Goal: Complete application form: Complete application form

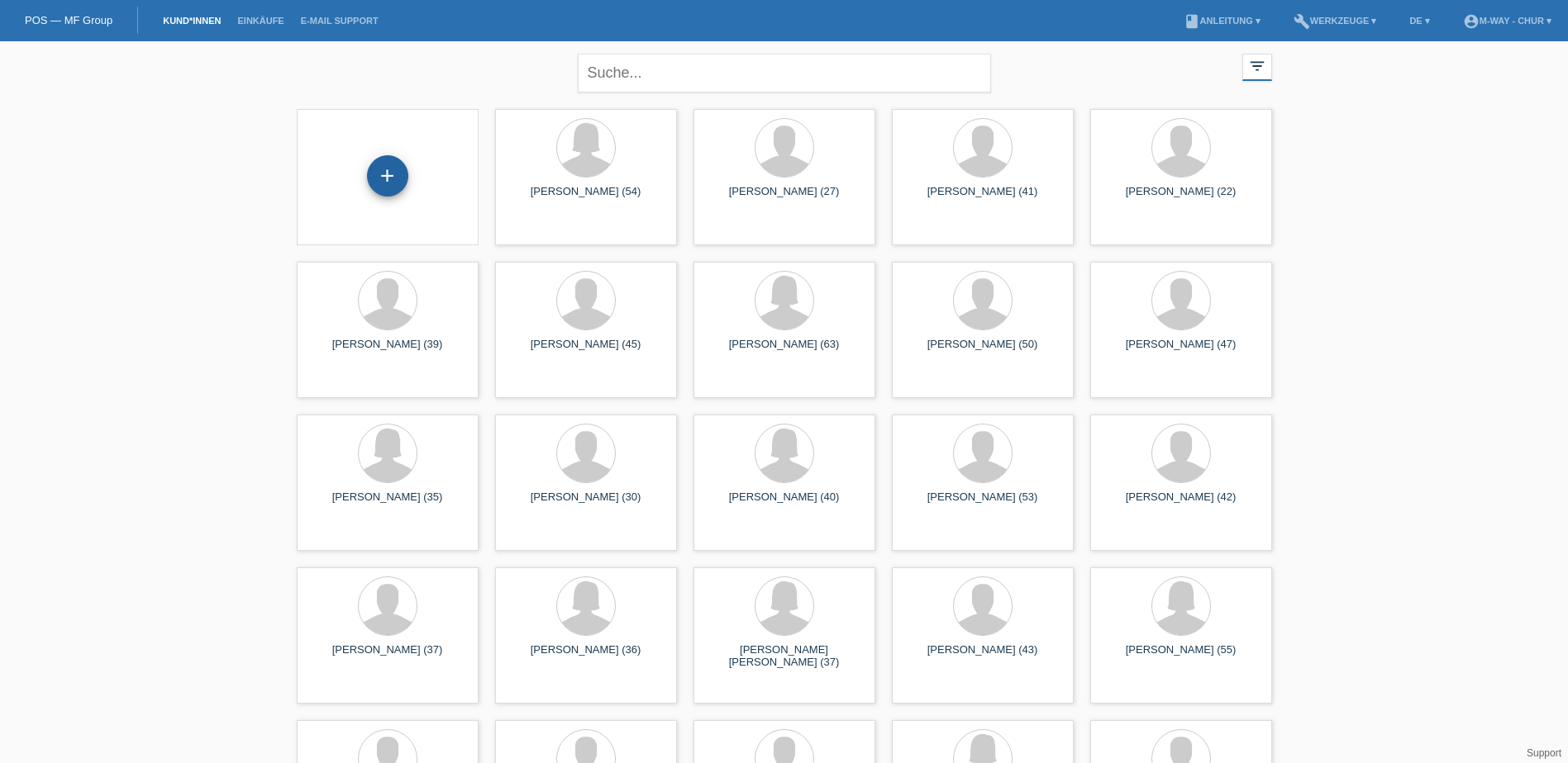
click at [382, 170] on div "+" at bounding box center [388, 176] width 41 height 41
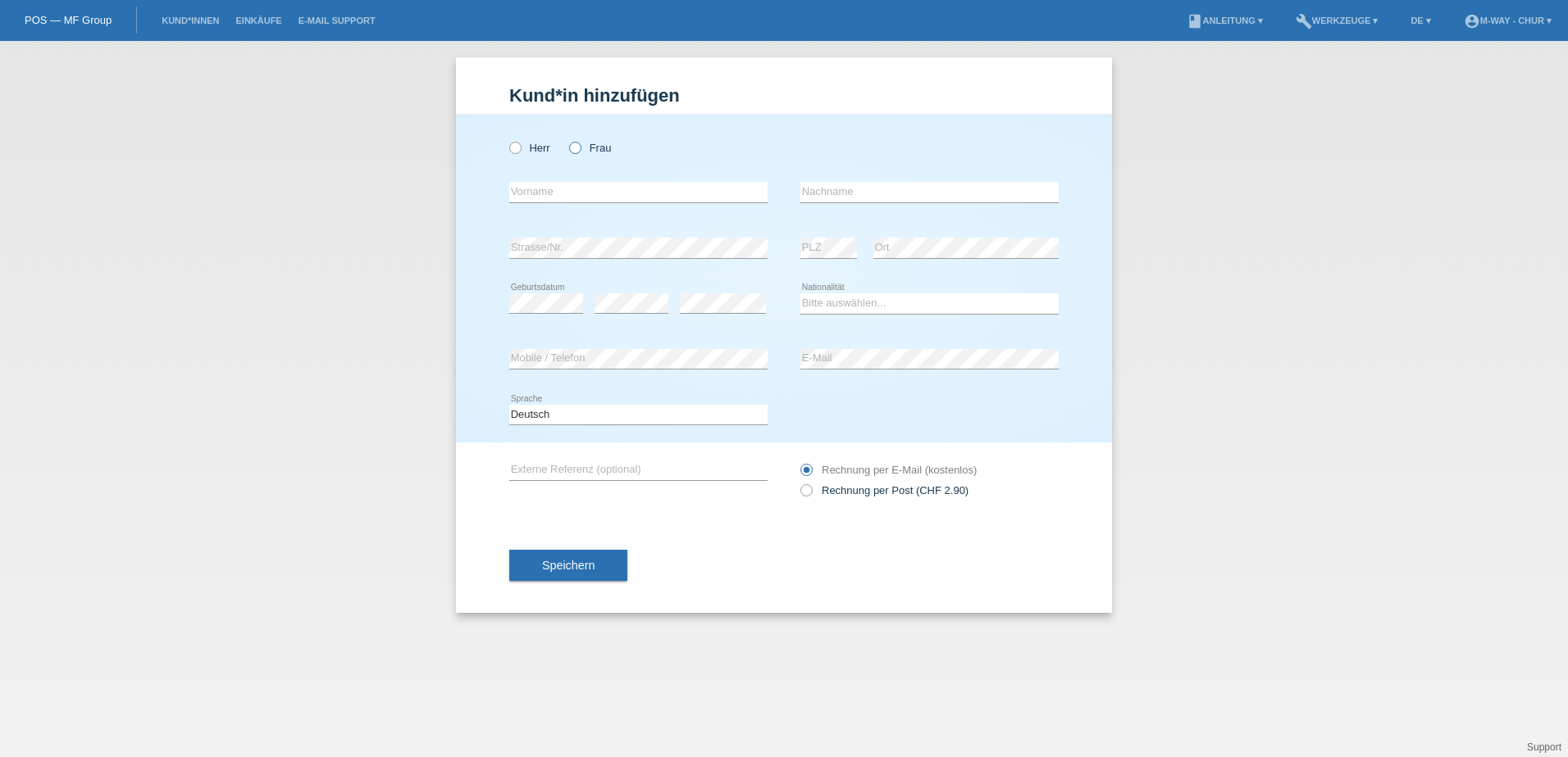
click at [566, 139] on icon at bounding box center [566, 139] width 0 height 0
click at [576, 149] on input "Frau" at bounding box center [574, 147] width 11 height 11
radio input "true"
click at [621, 193] on input "text" at bounding box center [639, 192] width 259 height 21
type input "[PERSON_NAME]"
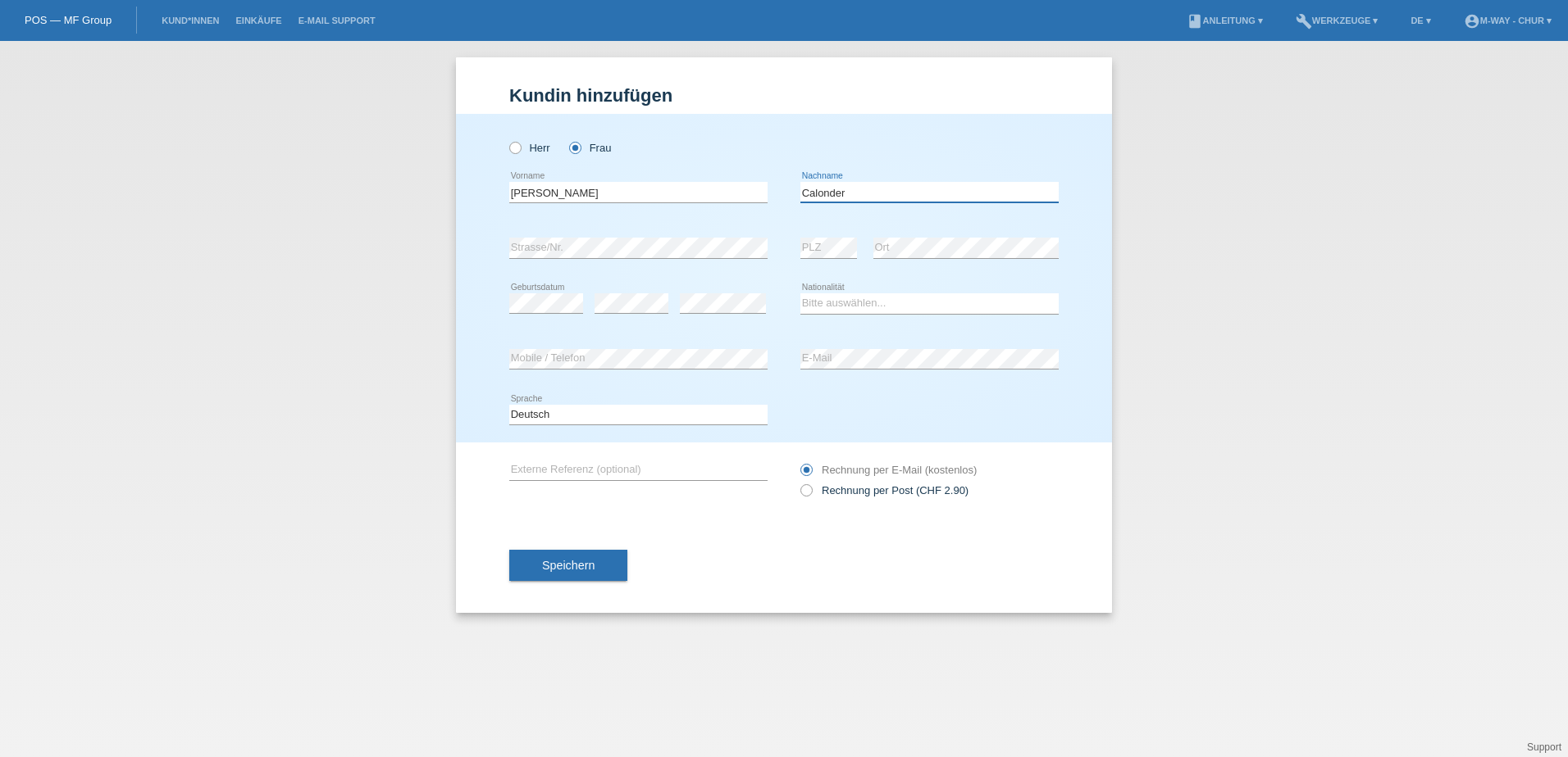
type input "Calonder"
click at [897, 303] on select "Bitte auswählen... Schweiz Deutschland Liechtenstein Österreich ------------ Af…" at bounding box center [930, 303] width 259 height 20
select select "CH"
click at [801, 293] on select "Bitte auswählen... Schweiz Deutschland Liechtenstein Österreich ------------ Af…" at bounding box center [930, 303] width 259 height 20
click at [556, 574] on button "Speichern" at bounding box center [569, 565] width 118 height 31
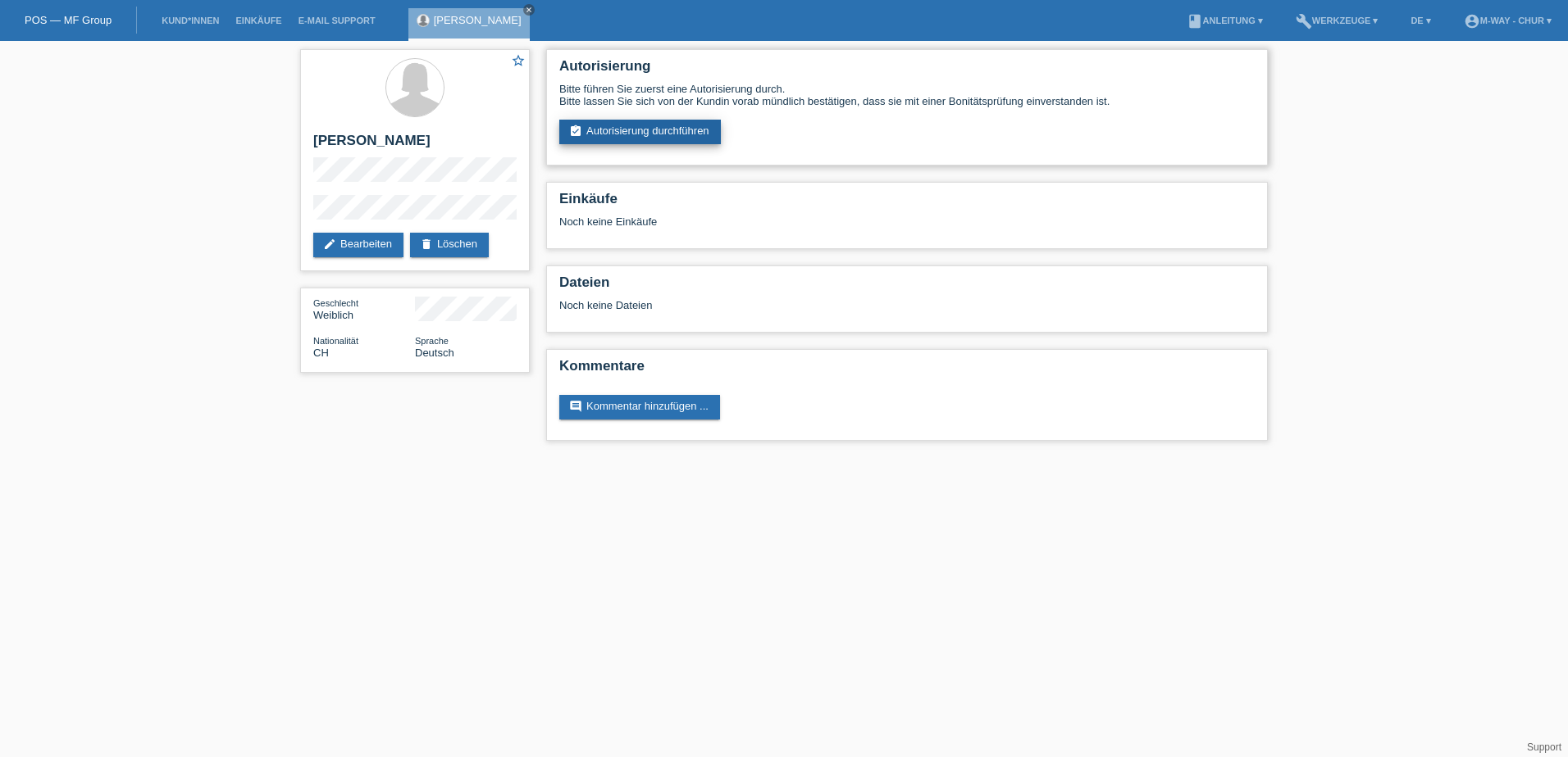
click at [711, 139] on link "assignment_turned_in Autorisierung durchführen" at bounding box center [640, 132] width 162 height 24
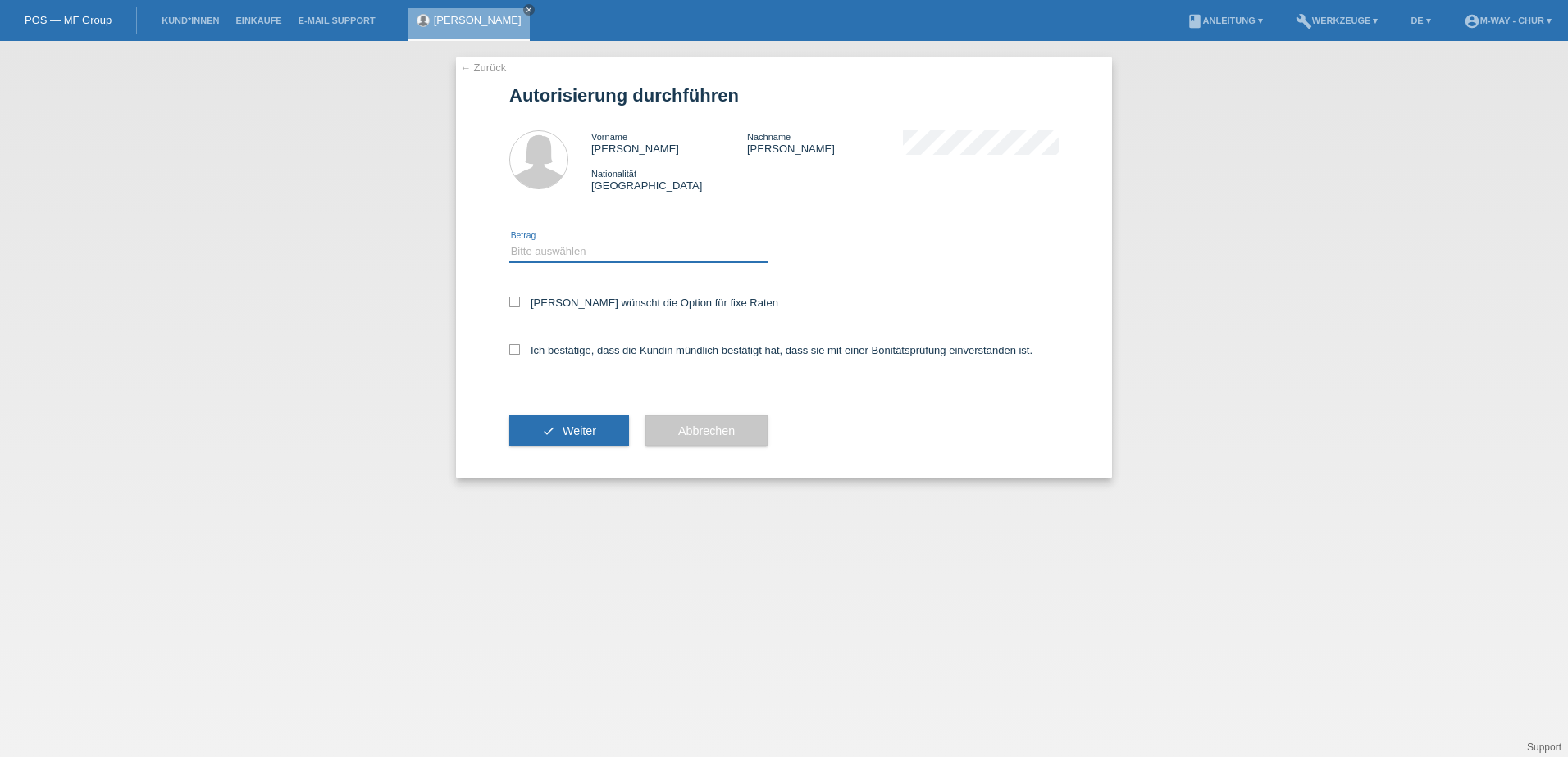
click at [590, 248] on select "Bitte auswählen CHF 1.00 - CHF 499.00 CHF 500.00 - CHF 1'999.00 CHF 2'000.00 - …" at bounding box center [639, 252] width 259 height 20
select select "3"
click at [510, 242] on select "Bitte auswählen CHF 1.00 - CHF 499.00 CHF 500.00 - CHF 1'999.00 CHF 2'000.00 - …" at bounding box center [639, 252] width 259 height 20
click at [511, 305] on icon at bounding box center [515, 302] width 11 height 11
click at [511, 305] on input "Kundin wünscht die Option für fixe Raten" at bounding box center [515, 302] width 11 height 11
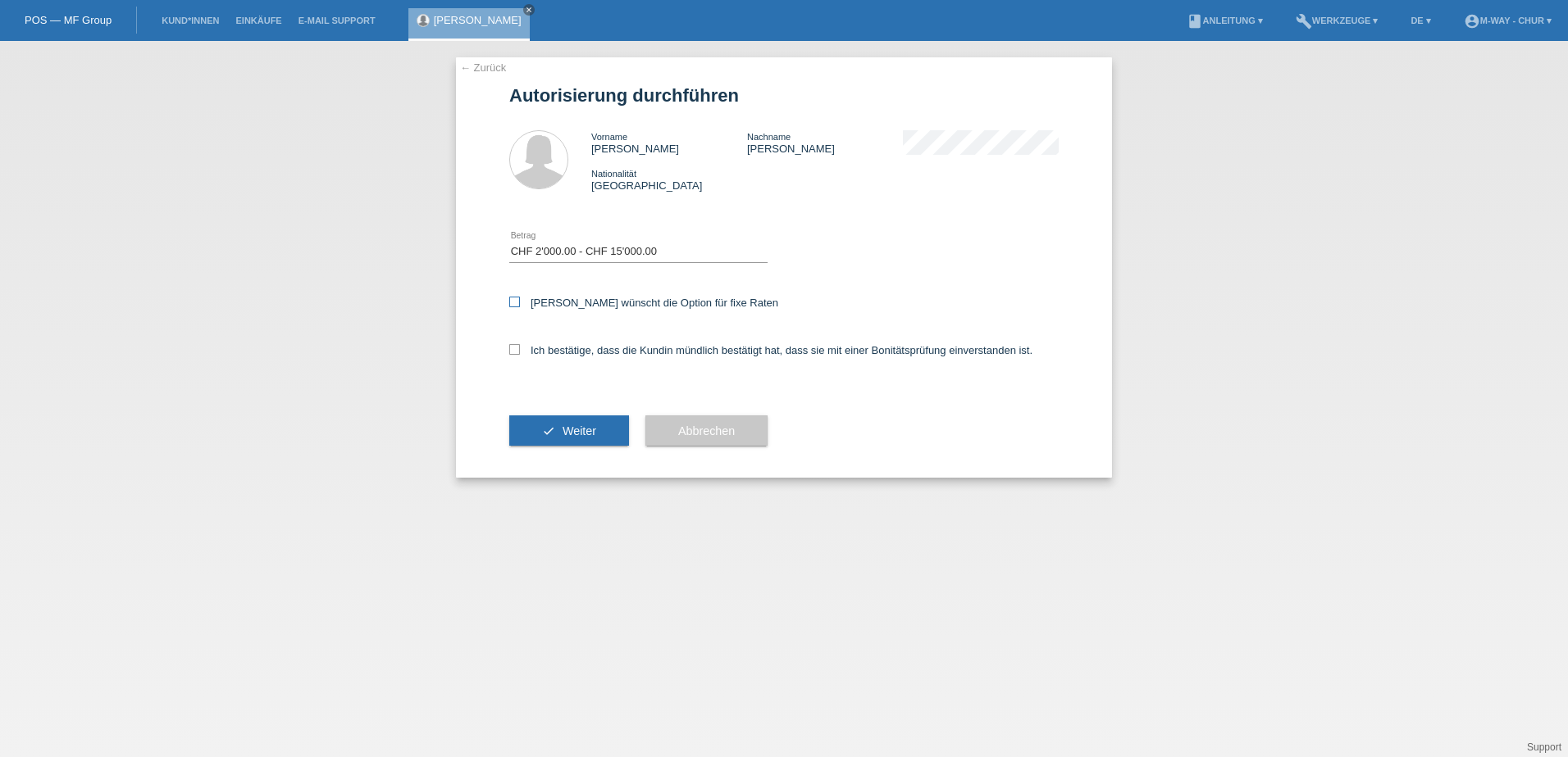
checkbox input "true"
click at [518, 350] on icon at bounding box center [515, 349] width 11 height 11
click at [518, 350] on input "Ich bestätige, dass die Kundin mündlich bestätigt hat, dass sie mit einer Bonit…" at bounding box center [515, 349] width 11 height 11
checkbox input "true"
click at [554, 425] on button "check Weiter" at bounding box center [570, 430] width 120 height 31
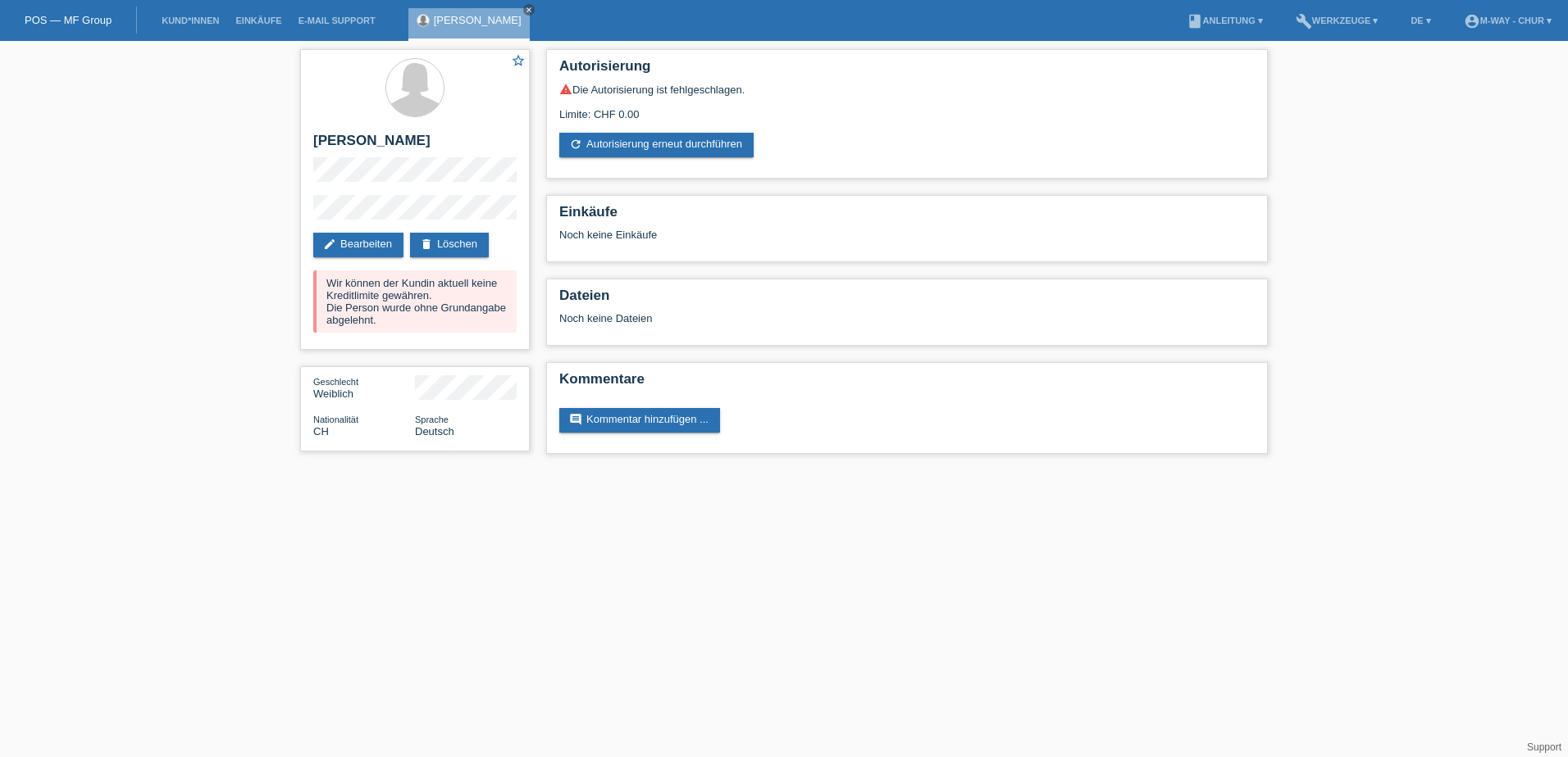
click at [88, 22] on link "POS — MF Group" at bounding box center [68, 20] width 87 height 13
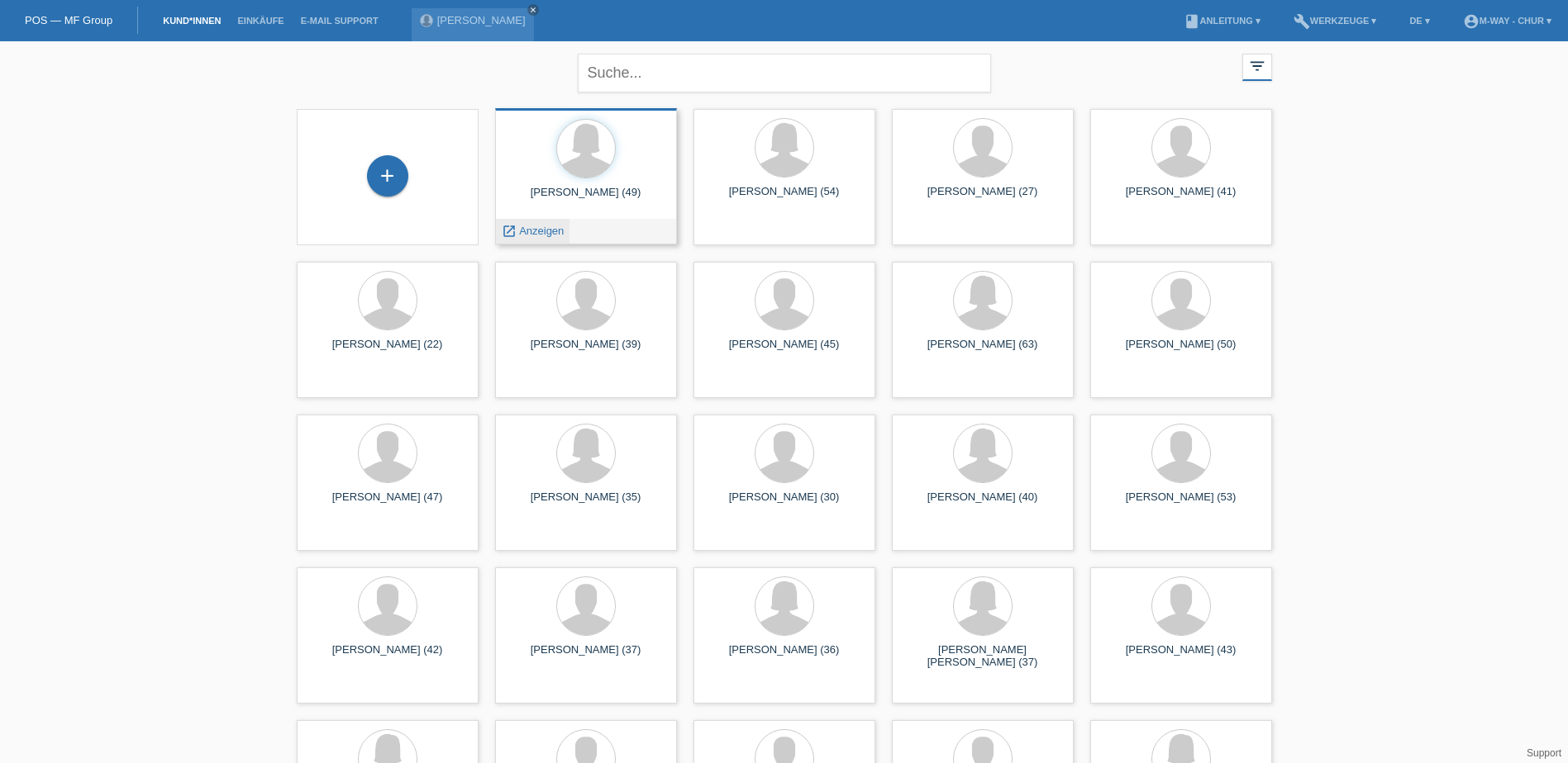
click at [527, 231] on span "Anzeigen" at bounding box center [541, 230] width 45 height 13
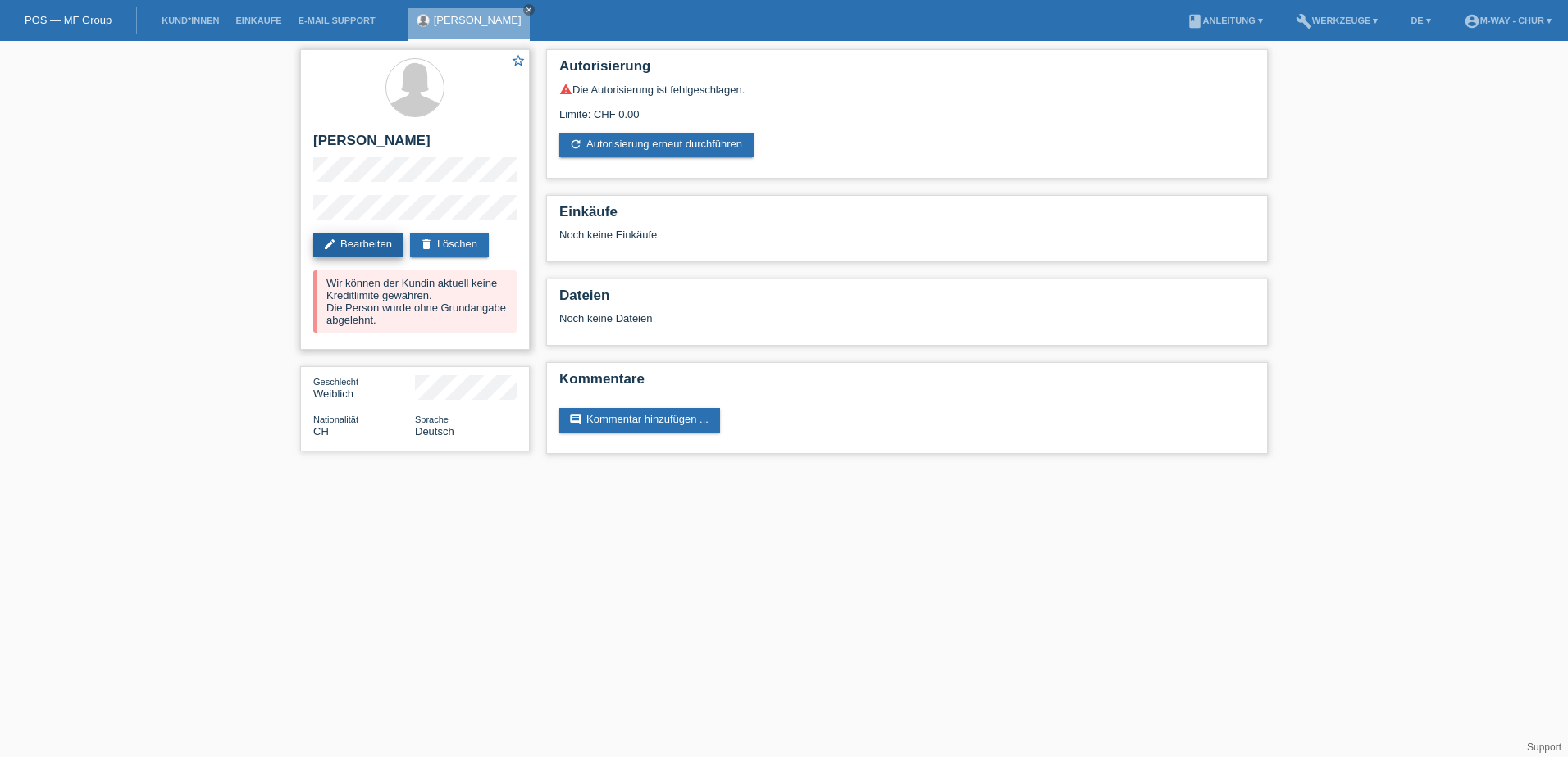
click at [361, 249] on link "edit Bearbeiten" at bounding box center [359, 244] width 90 height 24
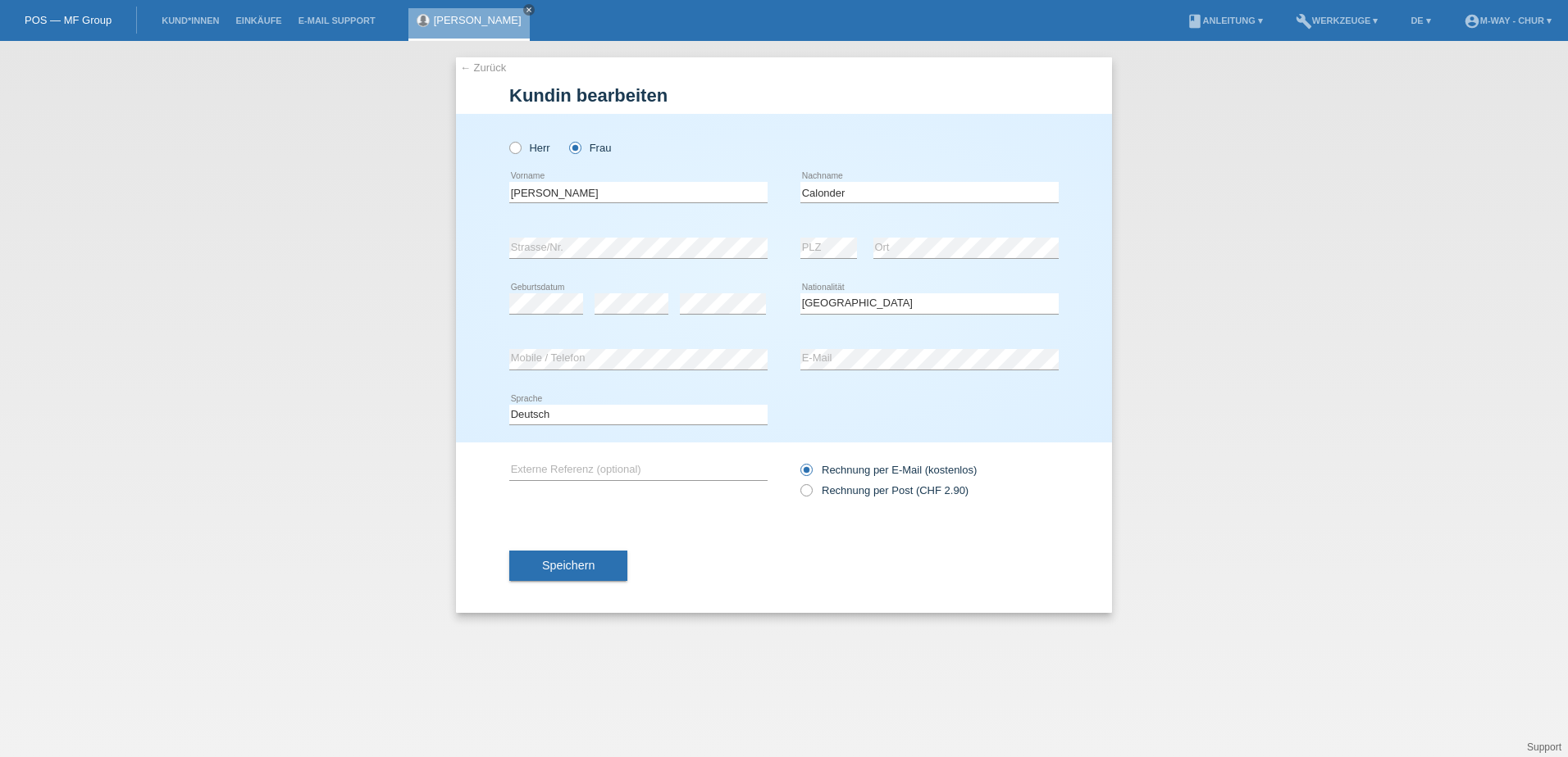
select select "CH"
click at [562, 561] on span "Speichern" at bounding box center [568, 565] width 53 height 13
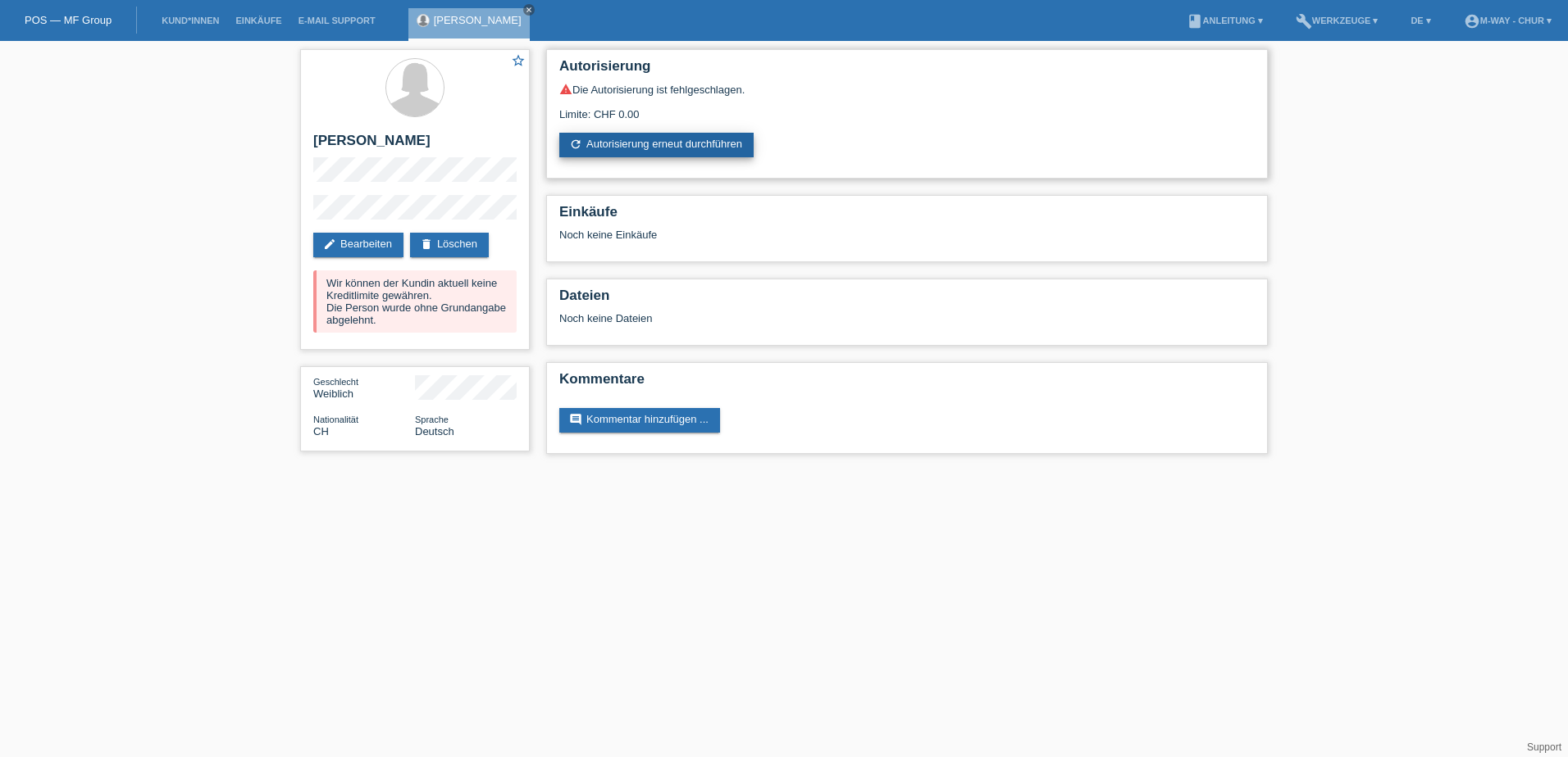
click at [622, 143] on link "refresh Autorisierung erneut durchführen" at bounding box center [656, 144] width 194 height 24
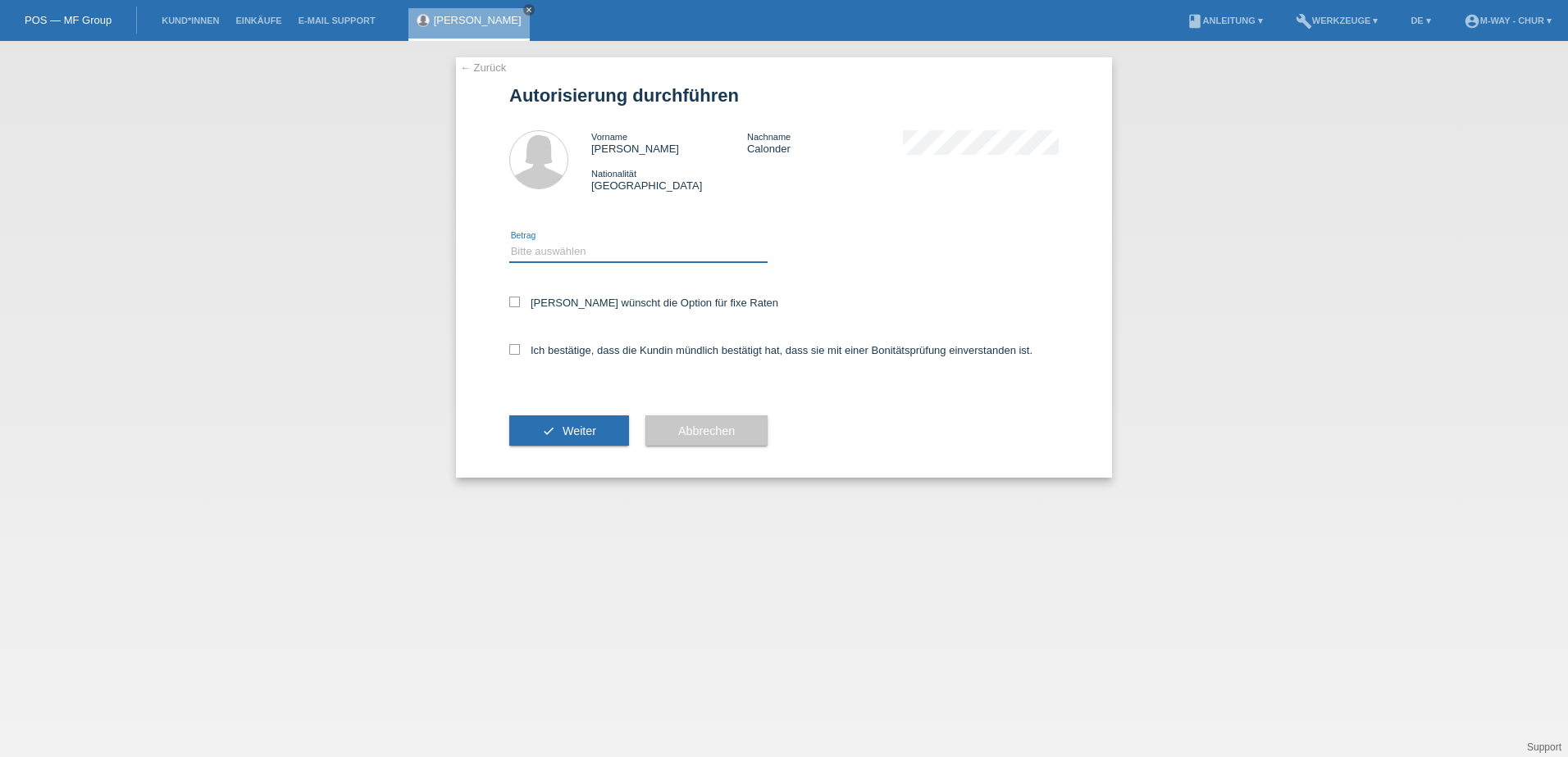
click at [679, 249] on select "Bitte auswählen CHF 1.00 - CHF 499.00 CHF 500.00 - CHF 1'999.00 CHF 2'000.00 - …" at bounding box center [639, 252] width 259 height 20
select select "3"
click at [510, 242] on select "Bitte auswählen CHF 1.00 - CHF 499.00 CHF 500.00 - CHF 1'999.00 CHF 2'000.00 - …" at bounding box center [639, 252] width 259 height 20
click at [513, 297] on icon at bounding box center [515, 302] width 11 height 11
click at [513, 297] on input "Kundin wünscht die Option für fixe Raten" at bounding box center [515, 302] width 11 height 11
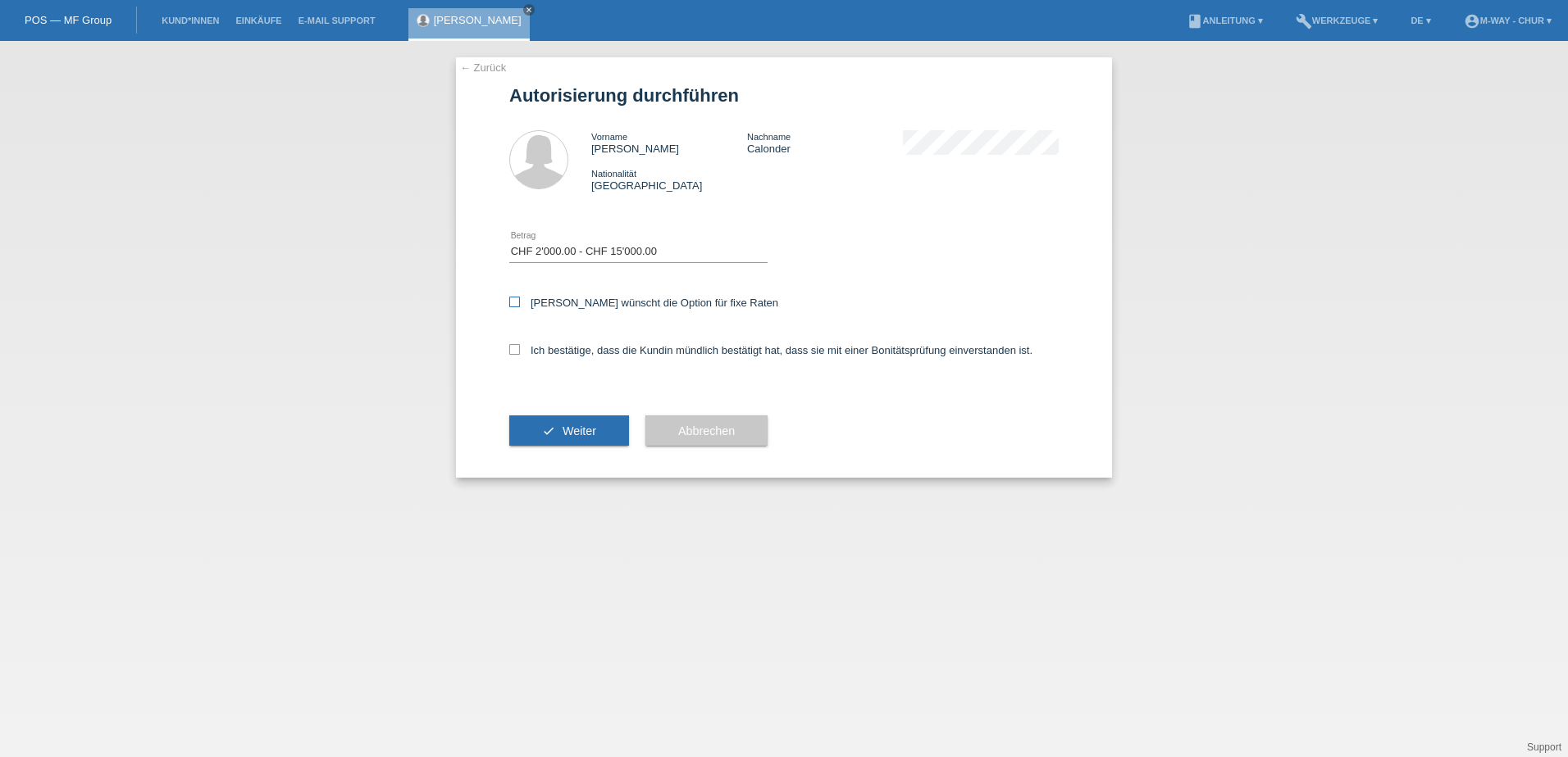
checkbox input "true"
click at [523, 342] on div "Ich bestätige, dass die Kundin mündlich bestätigt hat, dass sie mit einer Bonit…" at bounding box center [784, 355] width 550 height 56
click at [516, 353] on icon at bounding box center [515, 349] width 11 height 11
click at [516, 353] on input "Ich bestätige, dass die Kundin mündlich bestätigt hat, dass sie mit einer Bonit…" at bounding box center [515, 349] width 11 height 11
checkbox input "true"
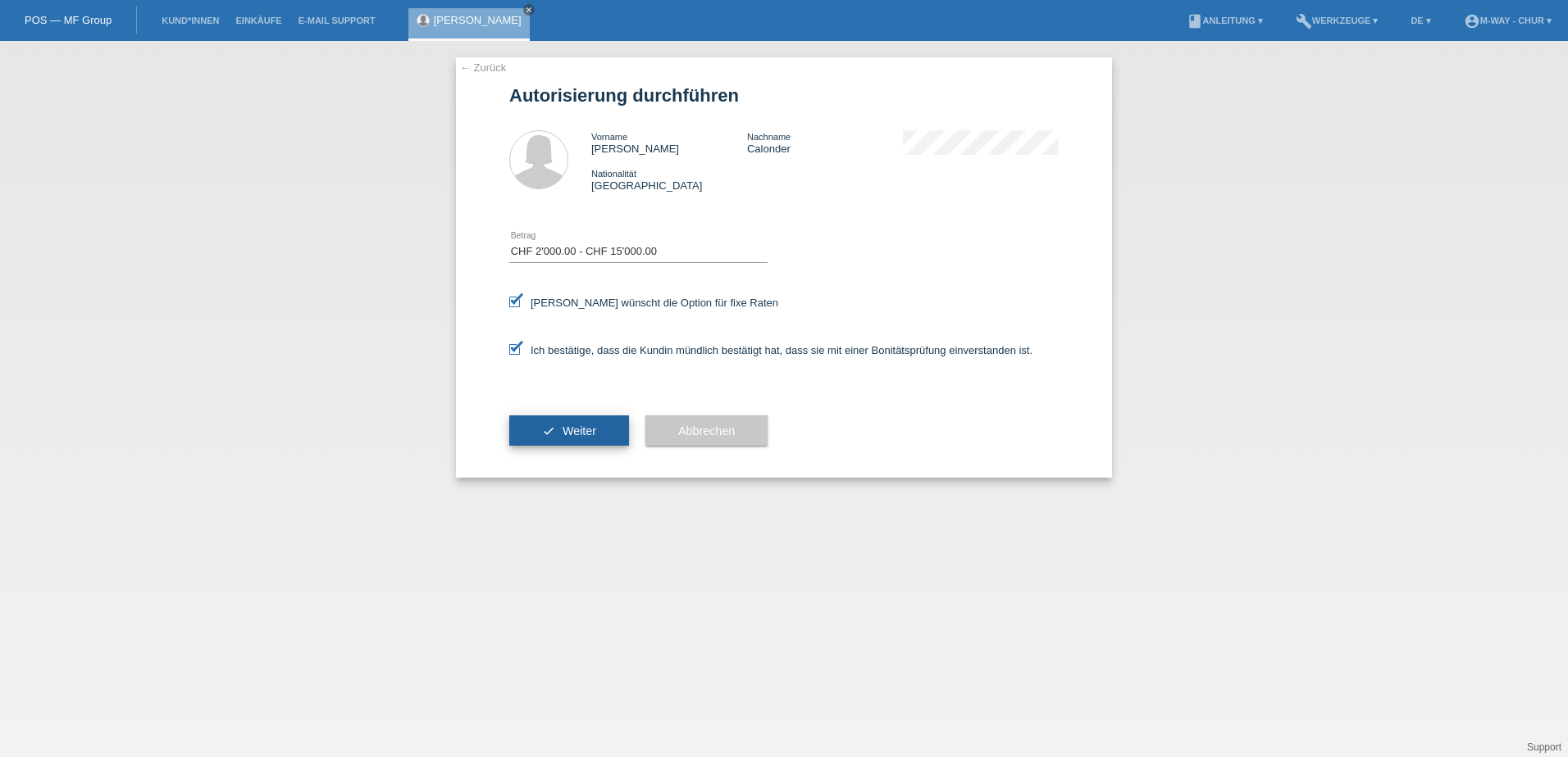
click at [551, 427] on button "check Weiter" at bounding box center [570, 430] width 120 height 31
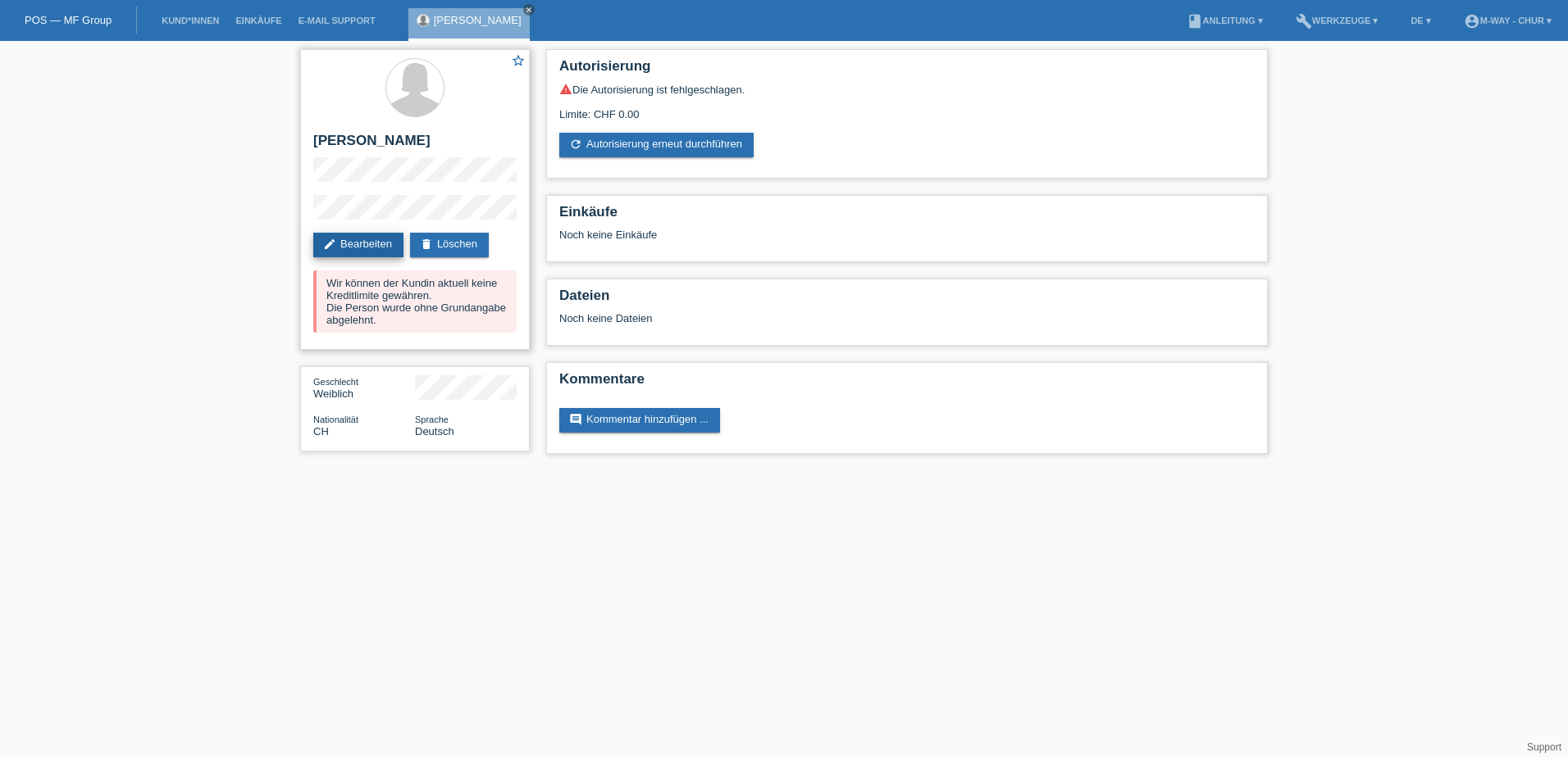
click at [364, 243] on link "edit Bearbeiten" at bounding box center [359, 244] width 90 height 24
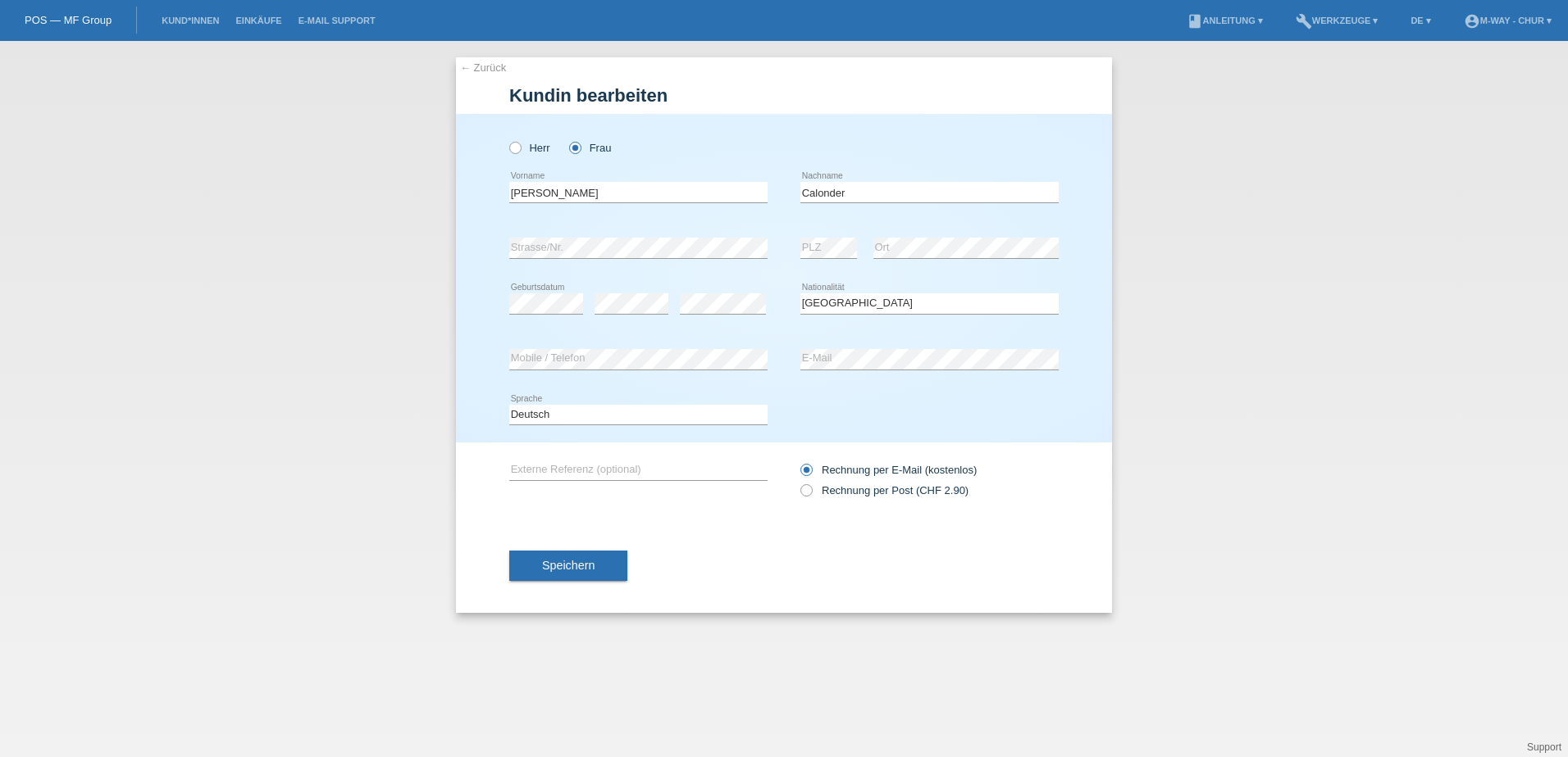
select select "CH"
click at [560, 561] on span "Speichern" at bounding box center [568, 565] width 53 height 13
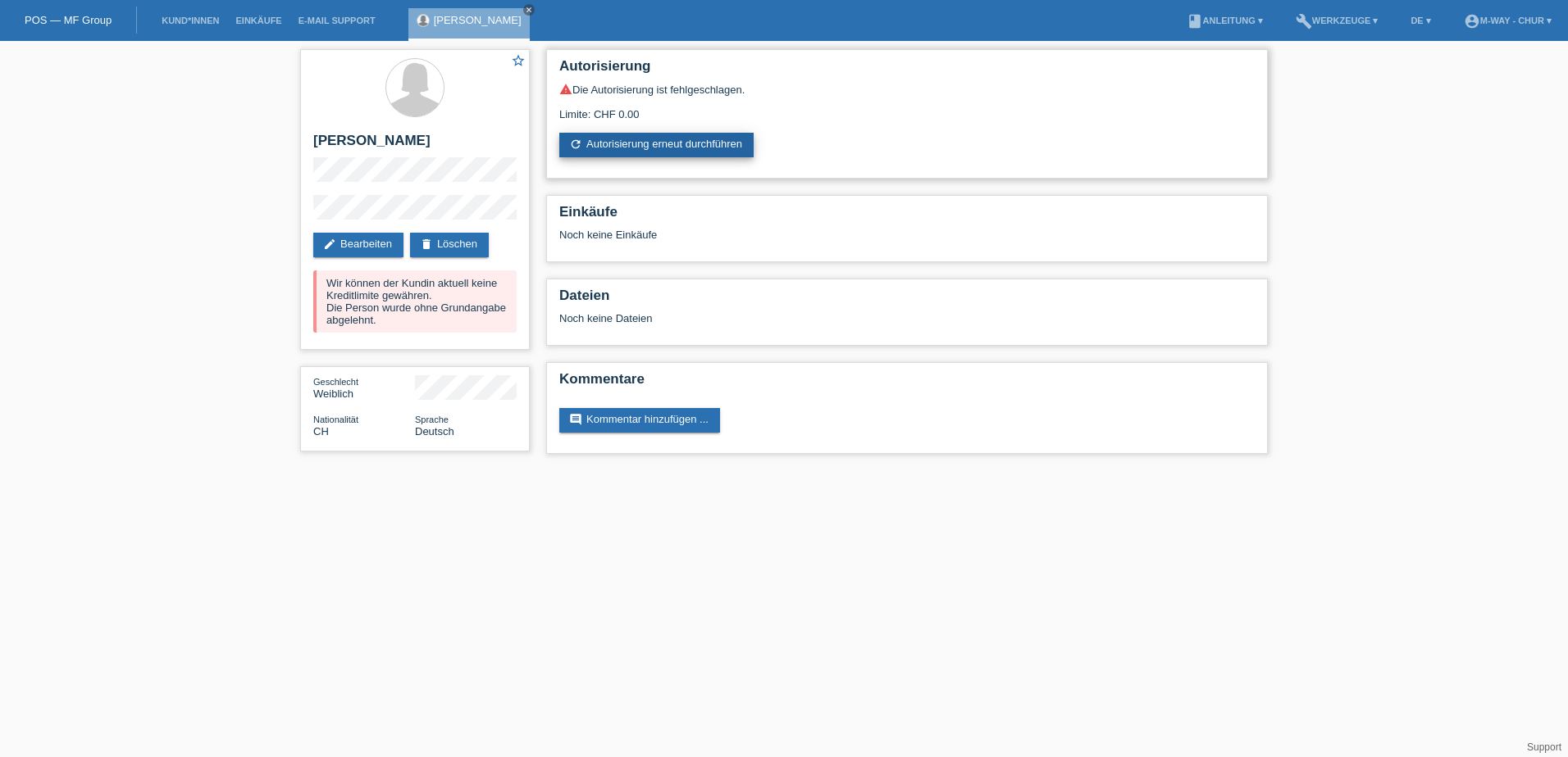
click at [672, 144] on link "refresh Autorisierung erneut durchführen" at bounding box center [656, 144] width 194 height 24
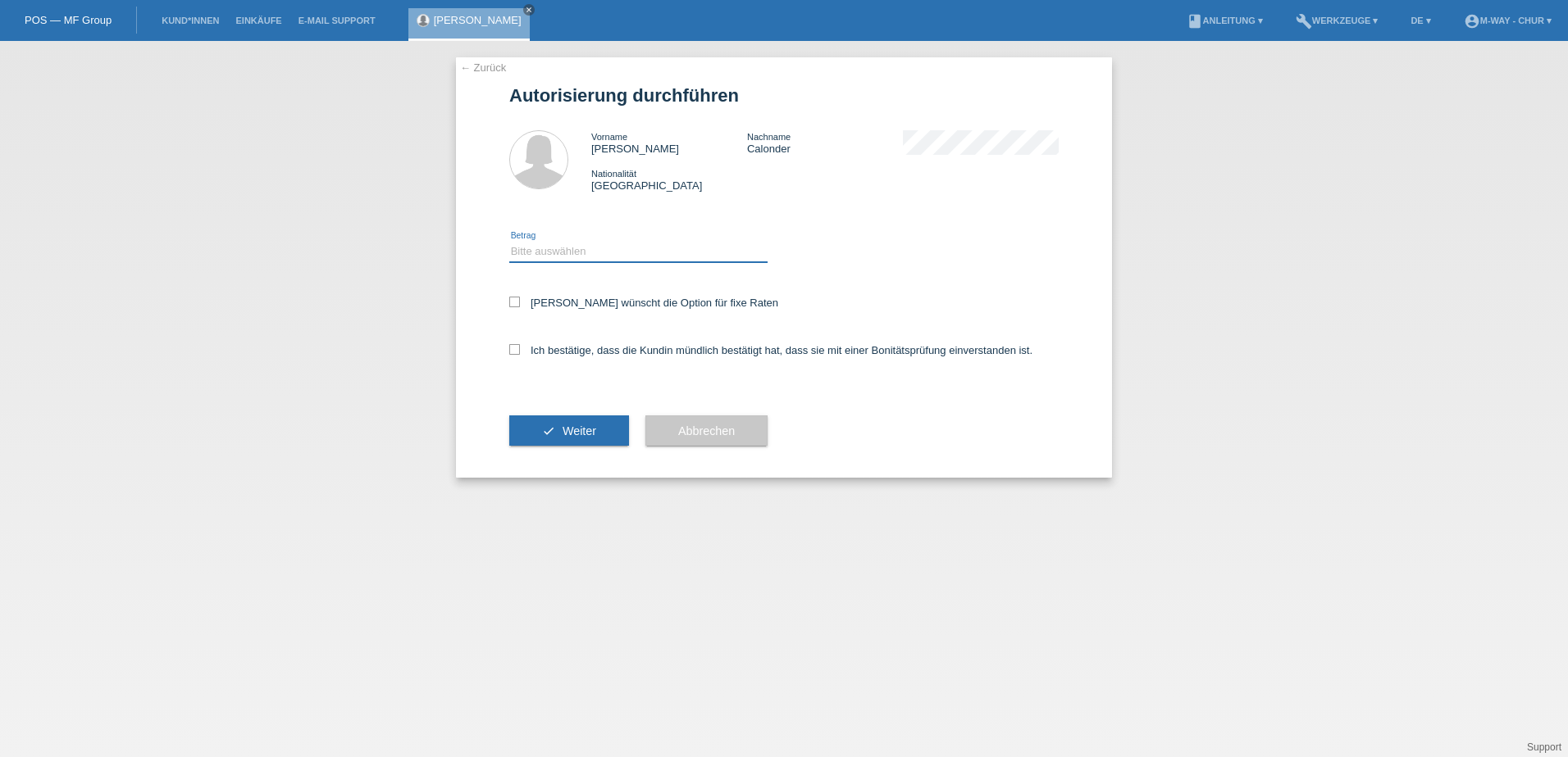
drag, startPoint x: 554, startPoint y: 250, endPoint x: 538, endPoint y: 263, distance: 20.6
click at [554, 250] on select "Bitte auswählen CHF 1.00 - CHF 499.00 CHF 500.00 - CHF 1'999.00 CHF 2'000.00 - …" at bounding box center [639, 252] width 259 height 20
select select "3"
click at [510, 242] on select "Bitte auswählen CHF 1.00 - CHF 499.00 CHF 500.00 - CHF 1'999.00 CHF 2'000.00 - …" at bounding box center [639, 252] width 259 height 20
click at [514, 304] on icon at bounding box center [515, 302] width 11 height 11
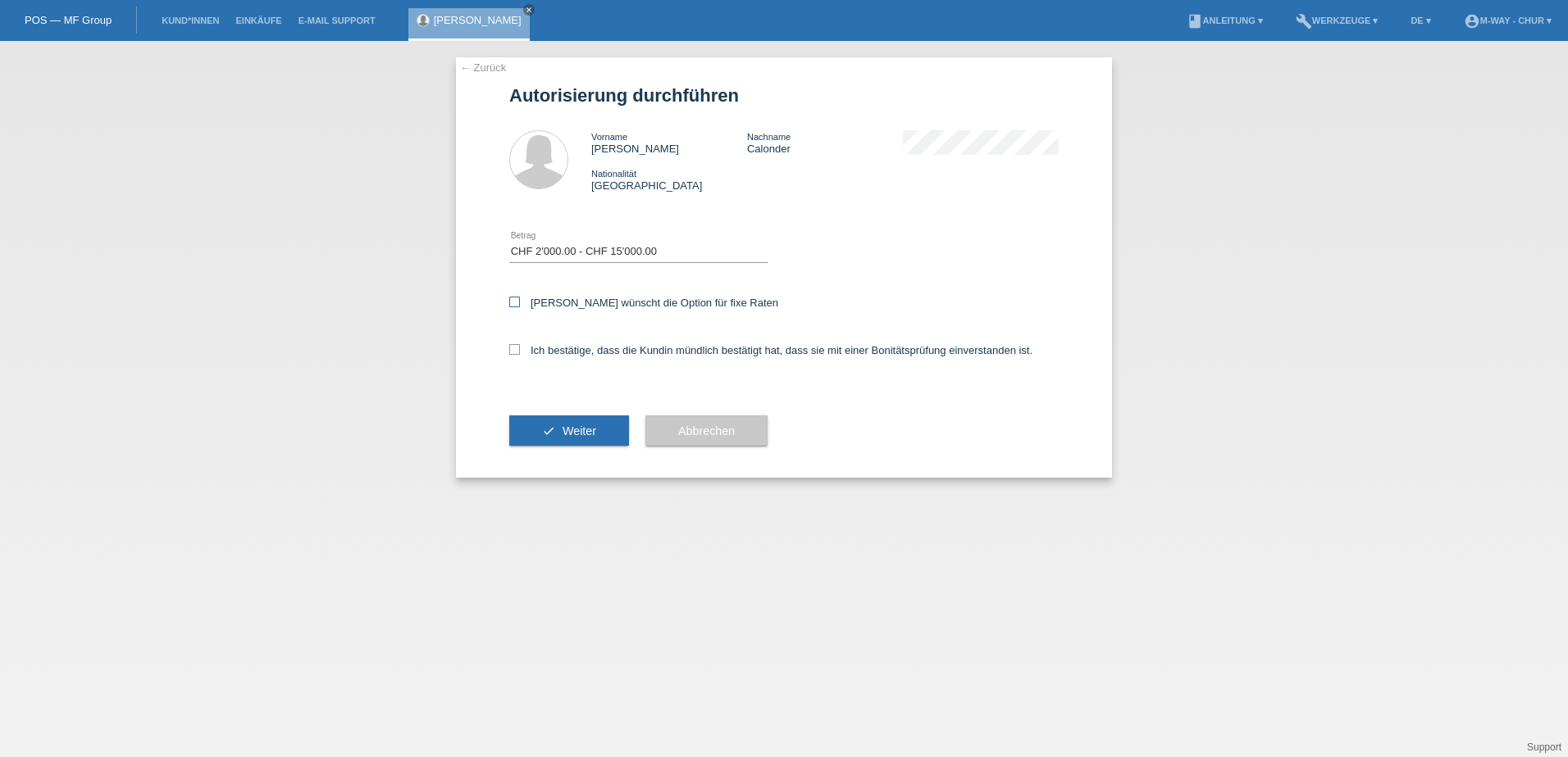
click at [514, 304] on input "[PERSON_NAME] wünscht die Option für fixe Raten" at bounding box center [515, 302] width 11 height 11
checkbox input "true"
click at [512, 351] on icon at bounding box center [515, 349] width 11 height 11
click at [512, 351] on input "Ich bestätige, dass die Kundin mündlich bestätigt hat, dass sie mit einer Bonit…" at bounding box center [515, 349] width 11 height 11
checkbox input "true"
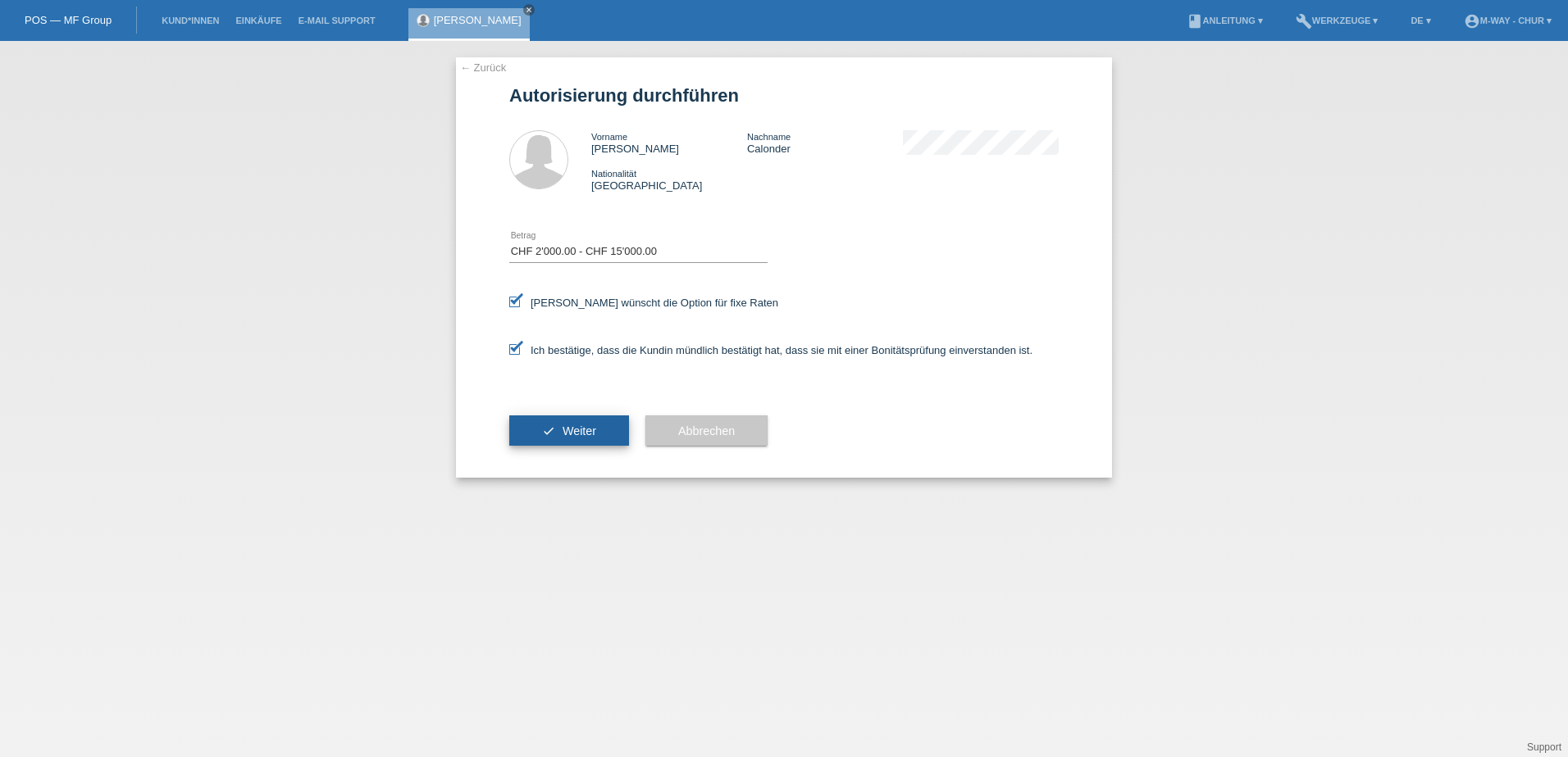
click at [543, 433] on icon "check" at bounding box center [549, 431] width 13 height 13
